Goal: Transaction & Acquisition: Purchase product/service

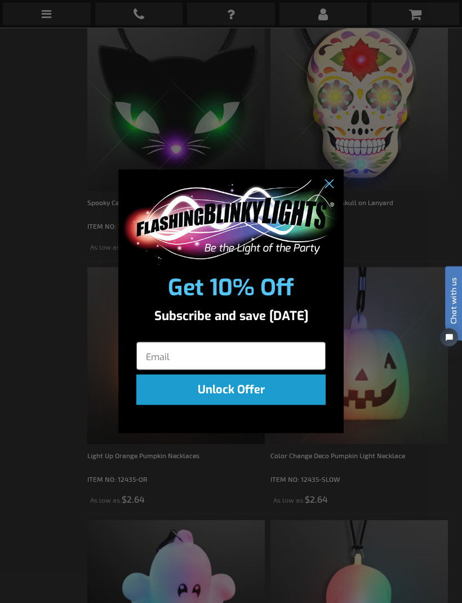
scroll to position [756, 0]
click at [323, 193] on circle "Close dialog" at bounding box center [328, 184] width 19 height 19
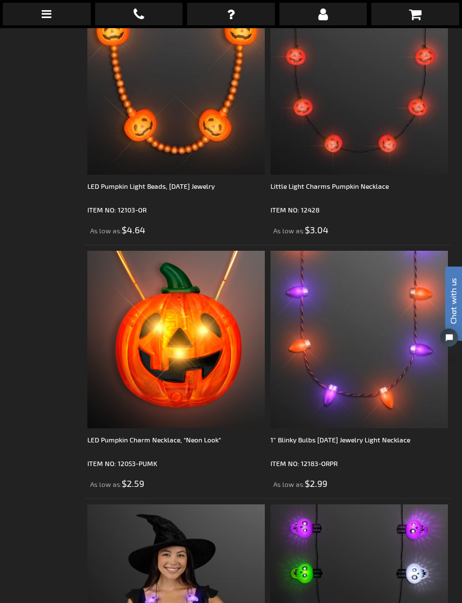
scroll to position [2290, 0]
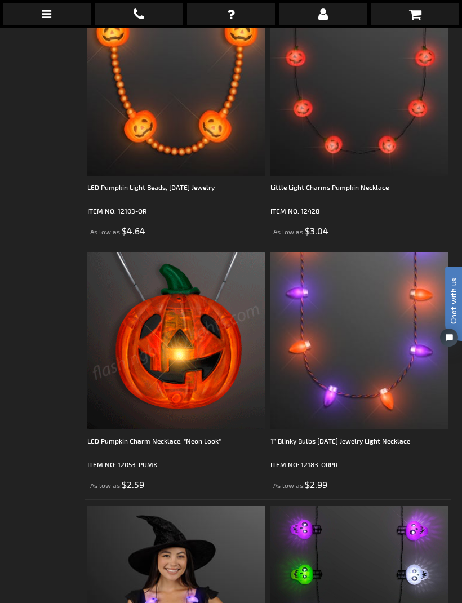
click at [203, 359] on img at bounding box center [175, 340] width 177 height 177
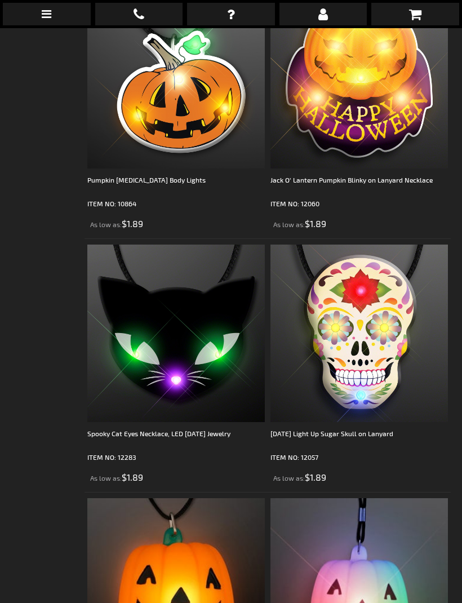
scroll to position [525, 0]
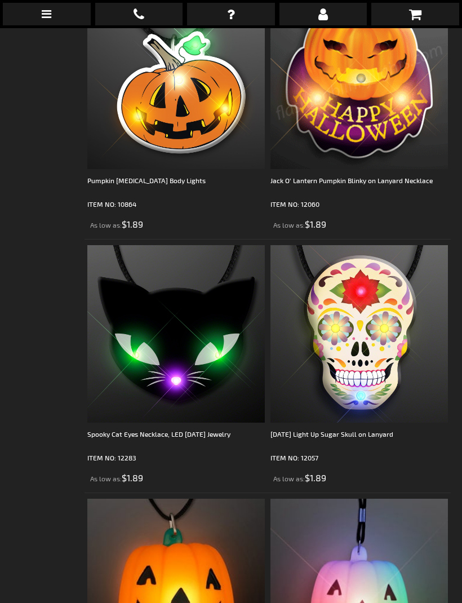
click at [380, 91] on img at bounding box center [358, 80] width 177 height 177
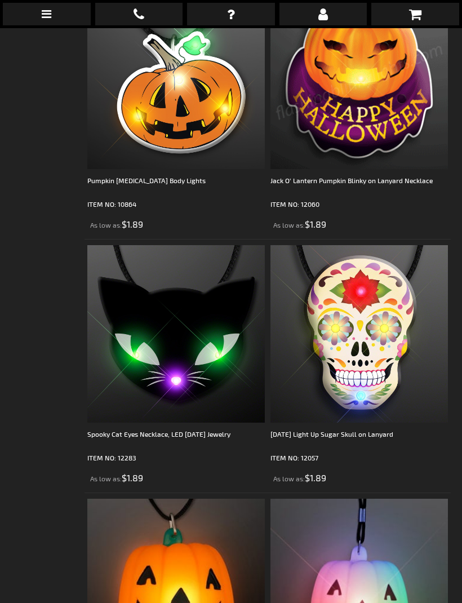
click at [369, 96] on img at bounding box center [358, 80] width 177 height 177
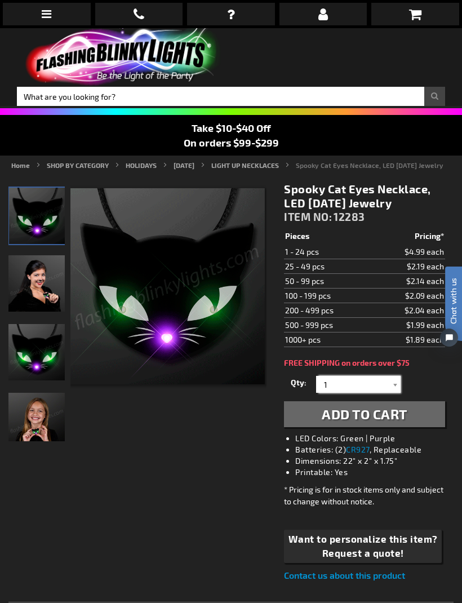
click at [329, 391] on input "1" at bounding box center [360, 384] width 82 height 17
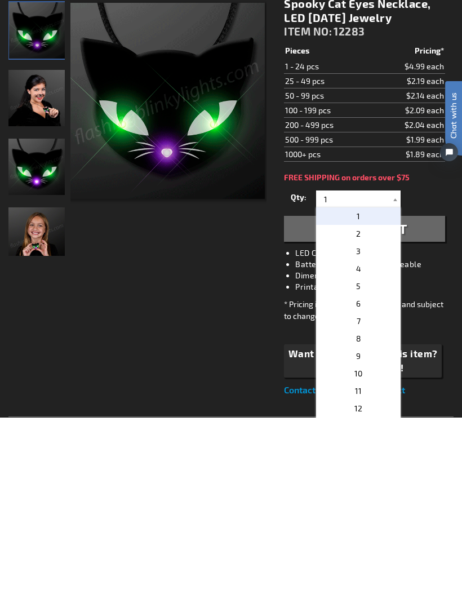
click at [363, 427] on p "3" at bounding box center [358, 435] width 84 height 17
type input "3"
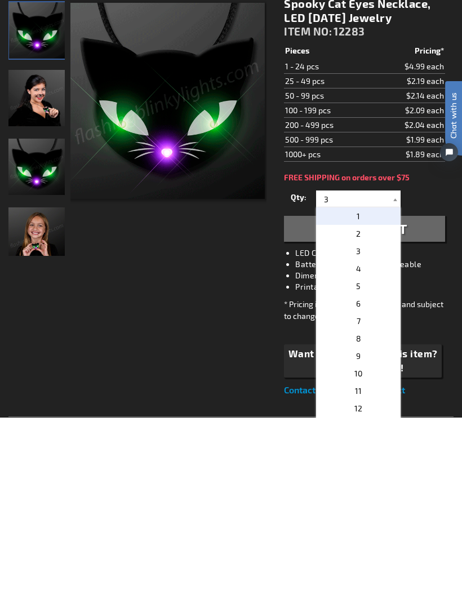
scroll to position [185, 0]
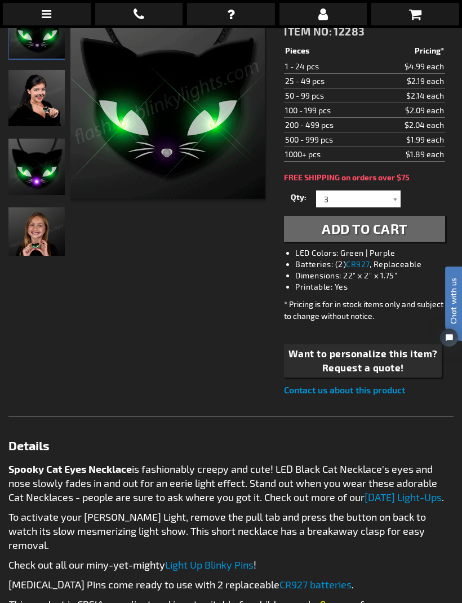
click at [399, 233] on span "Add to Cart" at bounding box center [365, 228] width 86 height 16
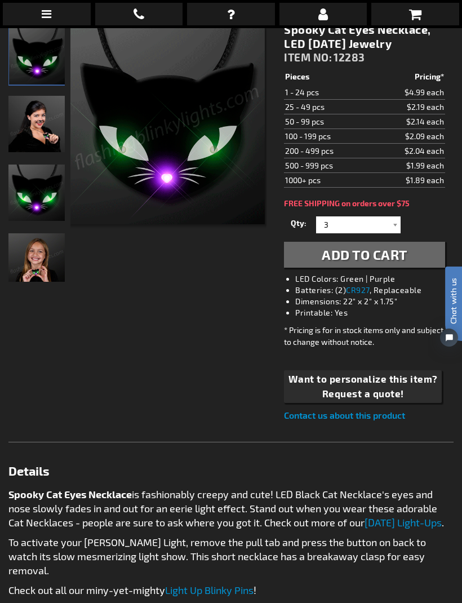
click at [368, 261] on span "Add to Cart" at bounding box center [365, 254] width 86 height 16
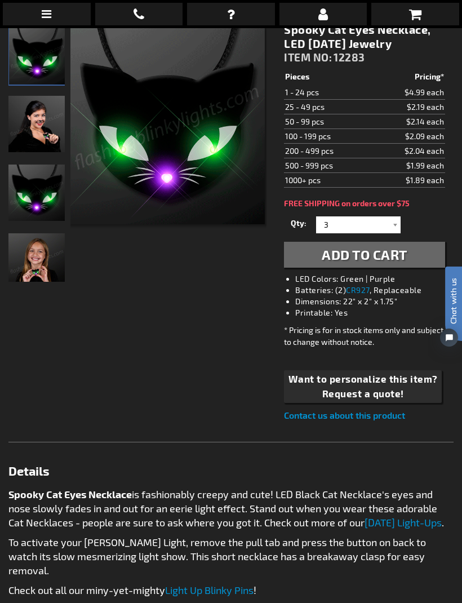
click at [416, 13] on icon at bounding box center [415, 14] width 12 height 14
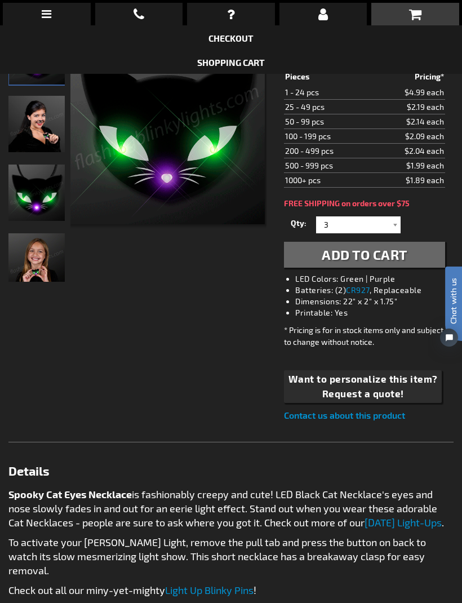
click at [380, 258] on div "When will I get my order? Contact Us FAQ My Account login Checkout Checkout Sho…" at bounding box center [231, 301] width 462 height 603
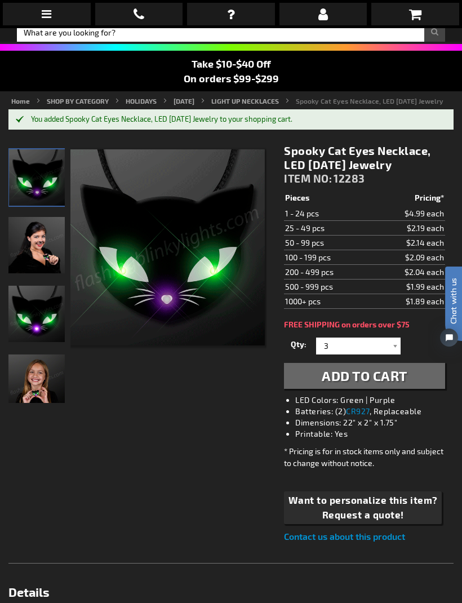
scroll to position [0, 0]
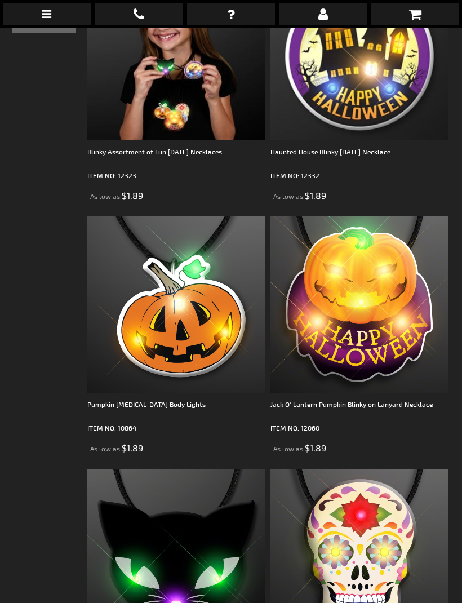
scroll to position [301, 0]
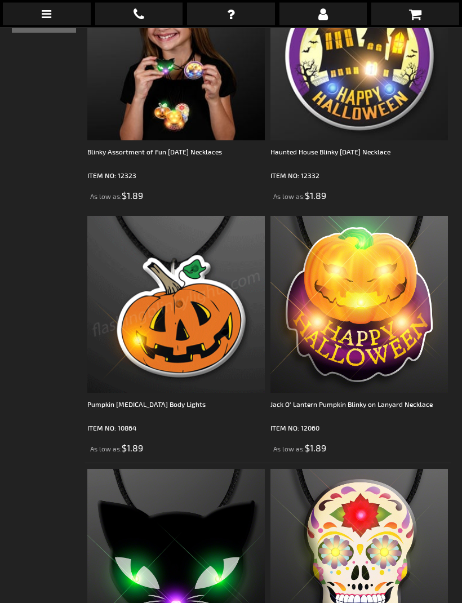
click at [194, 322] on img at bounding box center [175, 304] width 177 height 177
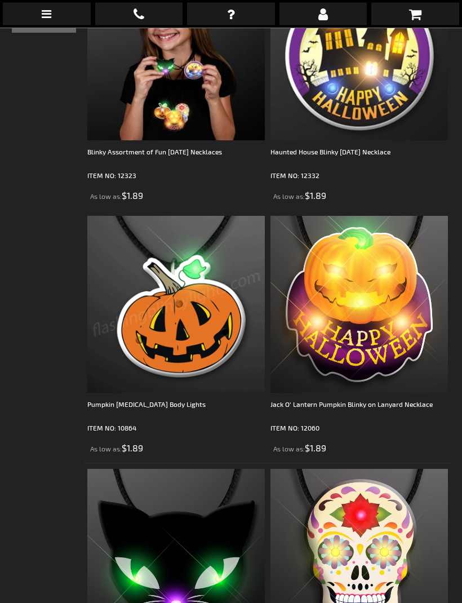
click at [205, 315] on img at bounding box center [175, 304] width 177 height 177
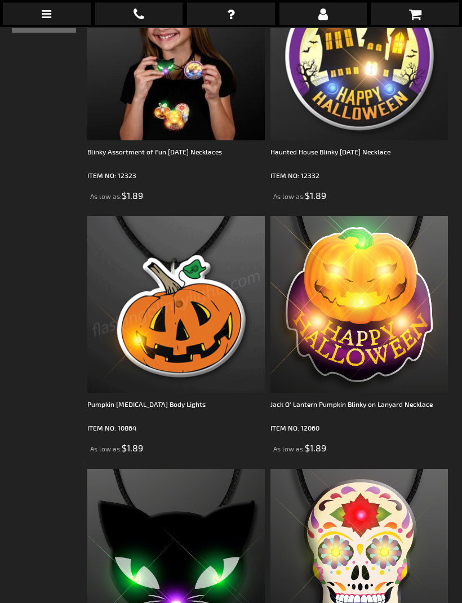
scroll to position [301, 0]
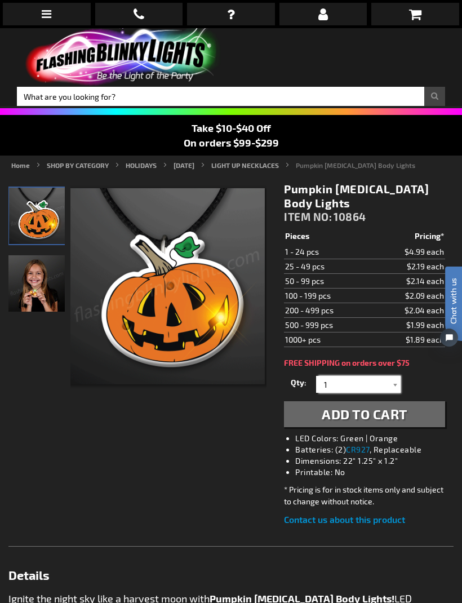
click at [326, 383] on input "1" at bounding box center [360, 384] width 82 height 17
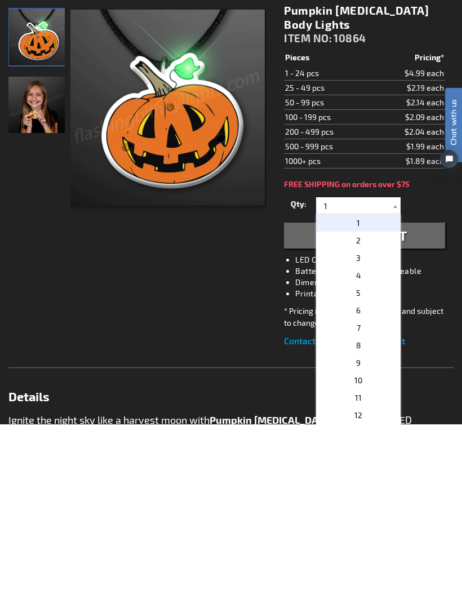
click at [359, 431] on span "3" at bounding box center [358, 436] width 5 height 10
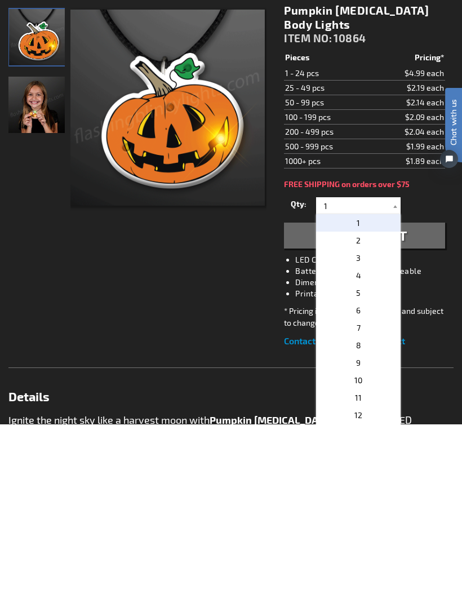
type input "3"
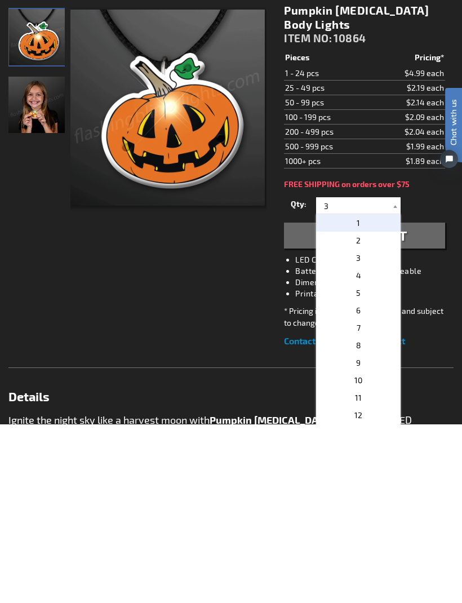
scroll to position [179, 0]
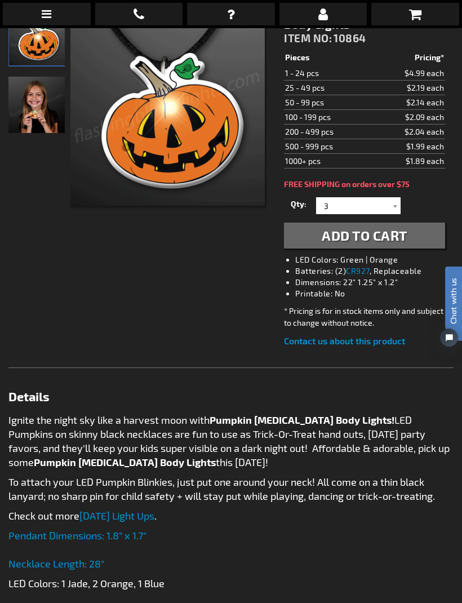
click at [372, 234] on span "Add to Cart" at bounding box center [365, 235] width 86 height 16
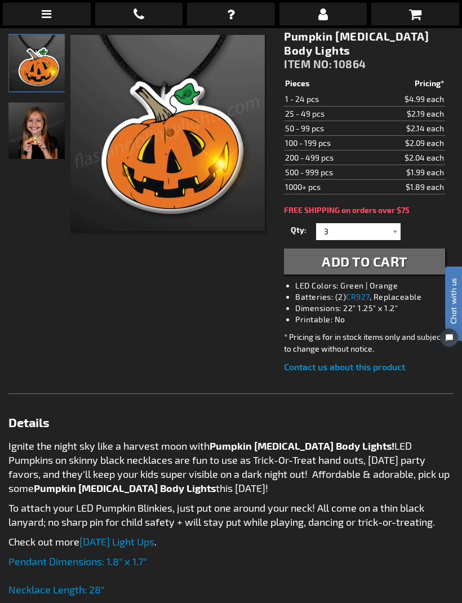
click at [420, 16] on icon at bounding box center [415, 14] width 12 height 14
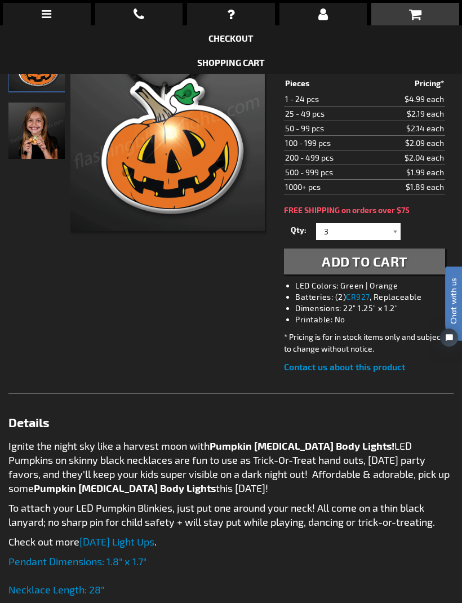
click at [418, 17] on icon at bounding box center [415, 14] width 12 height 14
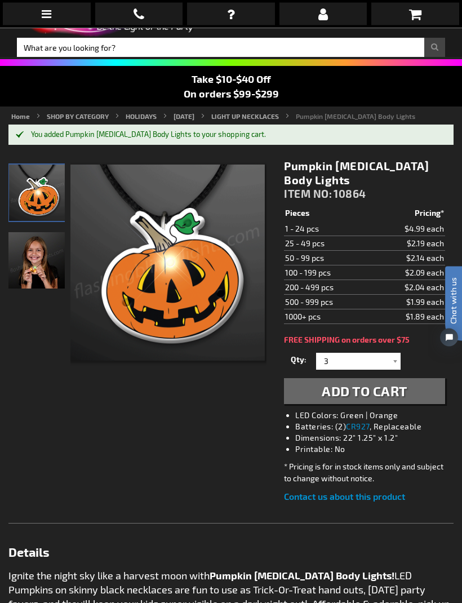
scroll to position [0, 0]
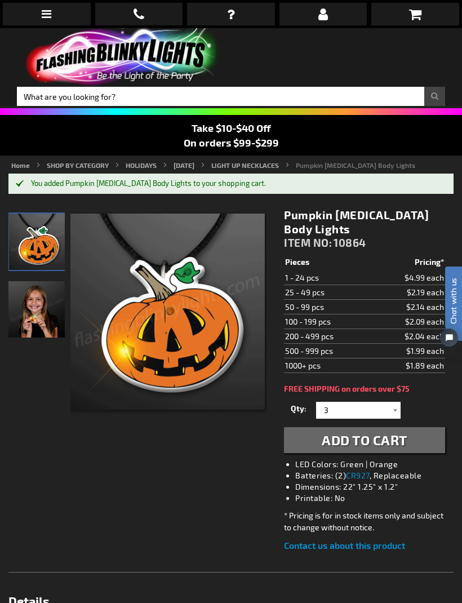
click at [422, 8] on link at bounding box center [415, 14] width 88 height 23
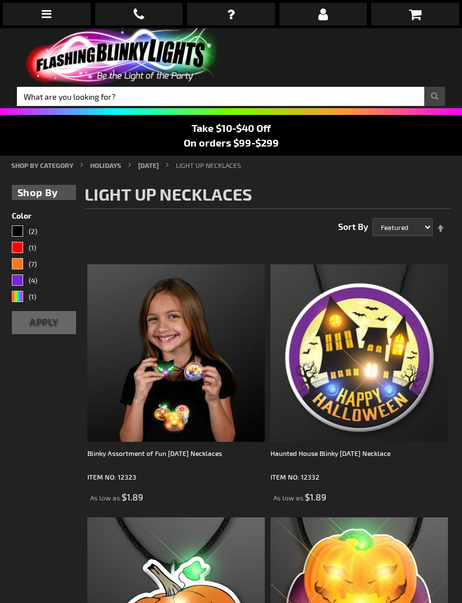
scroll to position [301, 0]
